Goal: Obtain resource: Download file/media

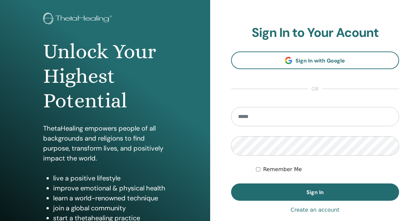
scroll to position [66, 0]
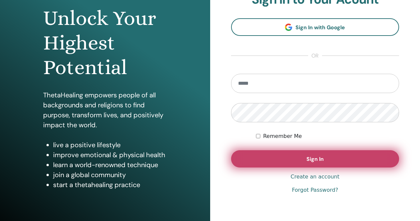
type input "**********"
click at [312, 156] on span "Sign In" at bounding box center [315, 158] width 17 height 7
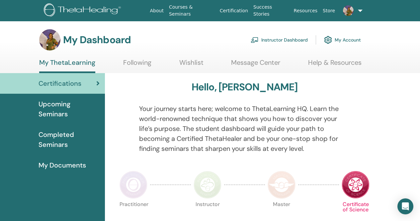
click at [288, 38] on link "Instructor Dashboard" at bounding box center [279, 40] width 57 height 15
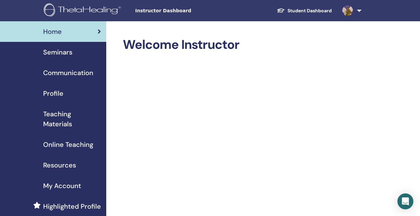
click at [67, 121] on span "Teaching Materials" at bounding box center [72, 119] width 58 height 20
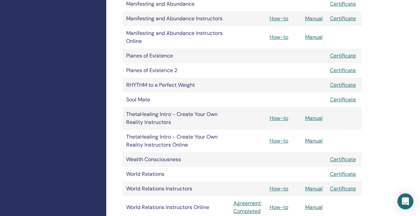
scroll to position [531, 0]
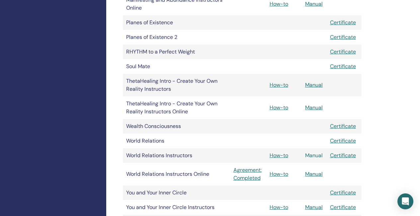
click at [320, 156] on link "Manual" at bounding box center [314, 155] width 18 height 7
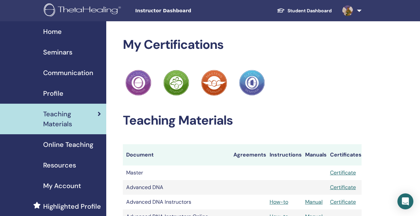
scroll to position [531, 0]
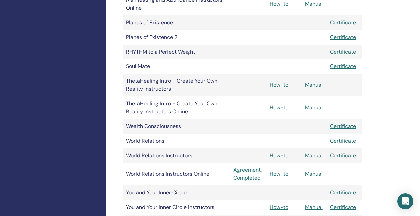
click at [281, 109] on link "How-to" at bounding box center [279, 107] width 19 height 7
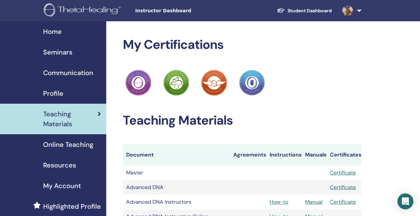
scroll to position [531, 0]
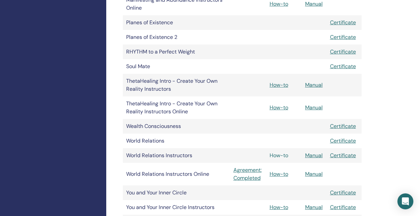
click at [282, 155] on link "How-to" at bounding box center [279, 155] width 19 height 7
